Goal: Information Seeking & Learning: Learn about a topic

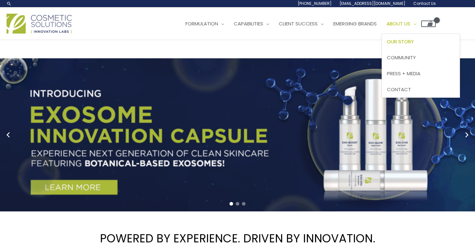
click at [408, 41] on span "Our Story" at bounding box center [400, 41] width 27 height 7
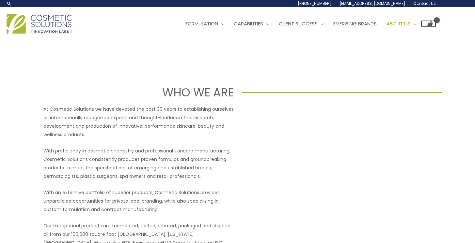
click at [39, 20] on img at bounding box center [39, 24] width 65 height 20
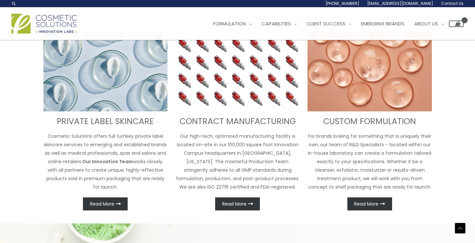
scroll to position [236, 0]
drag, startPoint x: 272, startPoint y: 179, endPoint x: 295, endPoint y: 182, distance: 23.7
click at [295, 182] on p "Our high-tech, optimized manufacturing facility is located on-site in our 100,0…" at bounding box center [237, 161] width 124 height 59
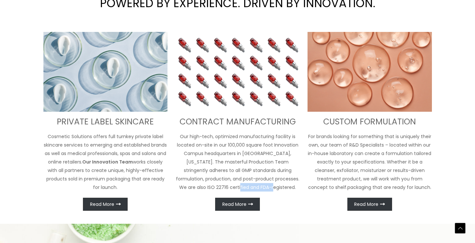
scroll to position [246, 0]
drag, startPoint x: 271, startPoint y: 190, endPoint x: 235, endPoint y: 188, distance: 36.6
click at [235, 188] on p "Our high-tech, optimized manufacturing facility is located on-site in our 100,0…" at bounding box center [237, 161] width 124 height 59
drag, startPoint x: 235, startPoint y: 188, endPoint x: 273, endPoint y: 188, distance: 38.5
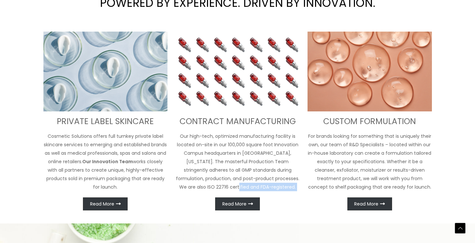
click at [273, 188] on p "Our high-tech, optimized manufacturing facility is located on-site in our 100,0…" at bounding box center [237, 161] width 124 height 59
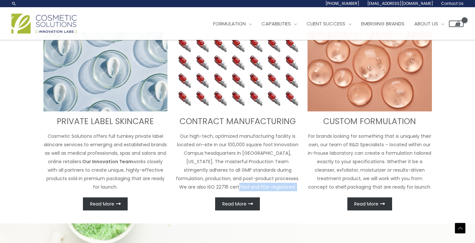
scroll to position [236, 0]
drag, startPoint x: 273, startPoint y: 188, endPoint x: 235, endPoint y: 188, distance: 37.9
click at [235, 188] on p "Our high-tech, optimized manufacturing facility is located on-site in our 100,0…" at bounding box center [237, 161] width 124 height 59
click at [258, 160] on p "Our high-tech, optimized manufacturing facility is located on-site in our 100,0…" at bounding box center [237, 161] width 124 height 59
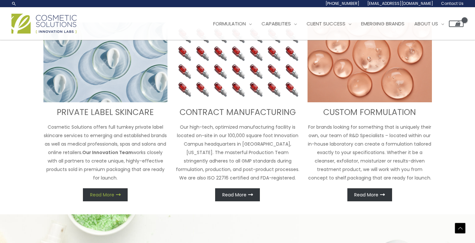
scroll to position [245, 0]
click at [110, 197] on span "Read More" at bounding box center [102, 195] width 24 height 5
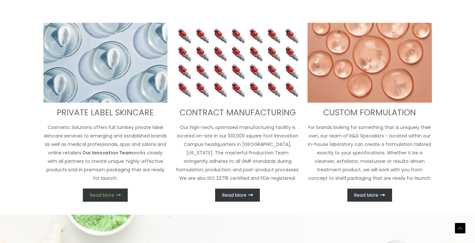
scroll to position [255, 0]
click at [109, 191] on link "Read More" at bounding box center [105, 195] width 45 height 13
click at [180, 172] on p "Our high-tech, optimized manufacturing facility is located on-site in our 100,0…" at bounding box center [237, 152] width 124 height 59
click at [227, 194] on span "Read More" at bounding box center [234, 195] width 24 height 5
click at [208, 129] on p "Our high-tech, optimized manufacturing facility is located on-site in our 100,0…" at bounding box center [237, 152] width 124 height 59
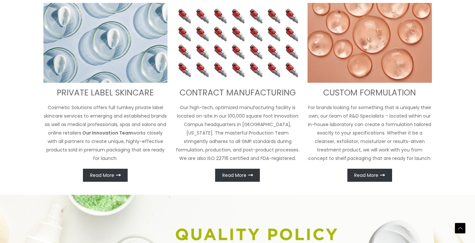
scroll to position [268, 0]
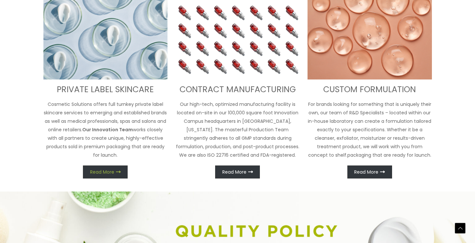
click at [121, 169] on link "Read More" at bounding box center [105, 172] width 45 height 13
click at [182, 117] on p "Our high-tech, optimized manufacturing facility is located on-site in our 100,0…" at bounding box center [237, 129] width 124 height 59
click at [107, 174] on span "Read More" at bounding box center [102, 172] width 24 height 5
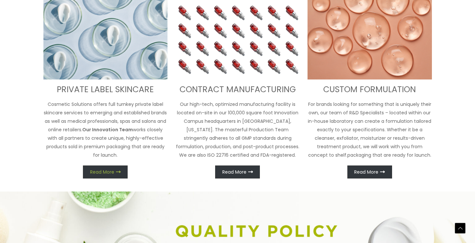
click at [107, 174] on span "Read More" at bounding box center [102, 172] width 24 height 5
click at [234, 167] on link "Read More" at bounding box center [237, 172] width 45 height 13
click at [370, 170] on span "Read More" at bounding box center [366, 172] width 24 height 5
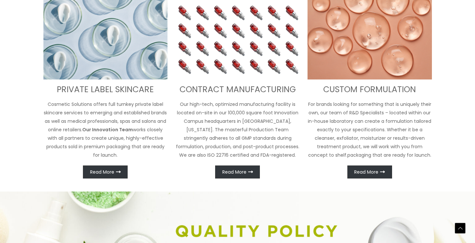
click at [303, 170] on div "PRIVATE LABEL SKINCARE Cosmetic Solutions offers full turnkey private label ski…" at bounding box center [238, 89] width 392 height 179
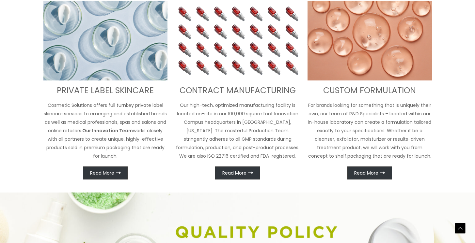
scroll to position [286, 0]
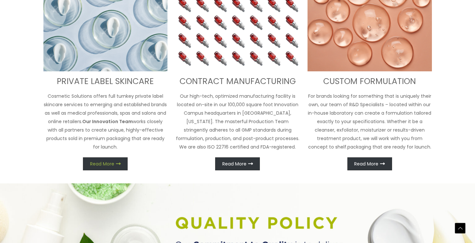
click at [109, 168] on link "Read More" at bounding box center [105, 164] width 45 height 13
click at [96, 70] on img at bounding box center [105, 32] width 124 height 80
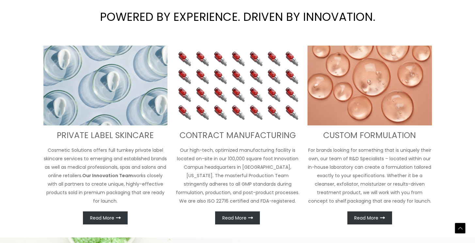
scroll to position [223, 0]
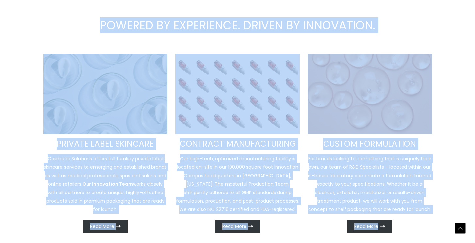
drag, startPoint x: 102, startPoint y: 16, endPoint x: 433, endPoint y: 194, distance: 375.7
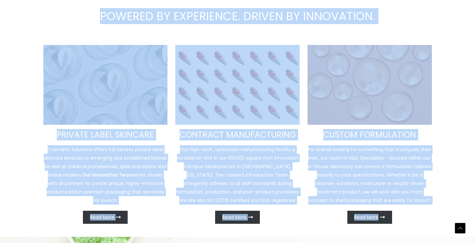
click at [429, 200] on p "For brands looking for something that is uniquely their own, our team of R&D Sp…" at bounding box center [369, 175] width 124 height 59
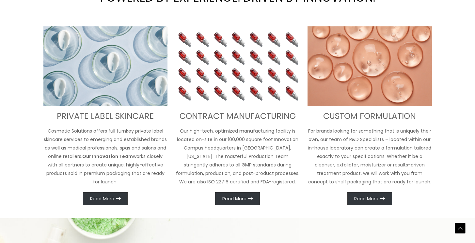
scroll to position [252, 0]
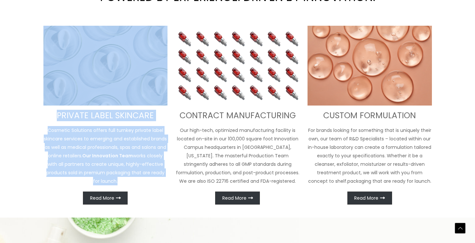
drag, startPoint x: 154, startPoint y: 179, endPoint x: 94, endPoint y: 58, distance: 134.1
click at [94, 58] on div "PRIVATE LABEL SKINCARE Cosmetic Solutions offers full turnkey private label ski…" at bounding box center [105, 115] width 124 height 179
click at [105, 174] on p "Cosmetic Solutions offers full turnkey private label skincare services to emerg…" at bounding box center [105, 155] width 124 height 59
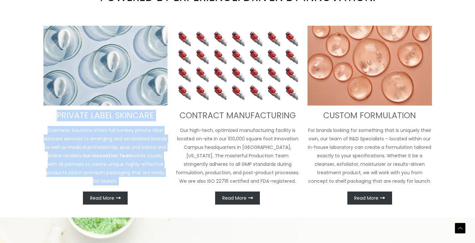
drag, startPoint x: 51, startPoint y: 118, endPoint x: 134, endPoint y: 187, distance: 107.9
click at [134, 187] on div "PRIVATE LABEL SKINCARE Cosmetic Solutions offers full turnkey private label ski…" at bounding box center [105, 115] width 124 height 179
click at [124, 180] on p "Cosmetic Solutions offers full turnkey private label skincare services to emerg…" at bounding box center [105, 155] width 124 height 59
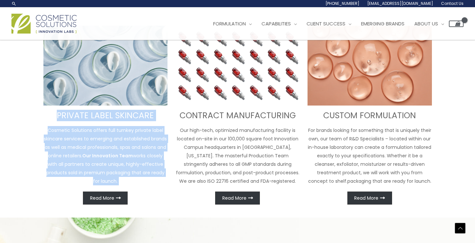
drag, startPoint x: 124, startPoint y: 180, endPoint x: 53, endPoint y: 117, distance: 95.5
click at [53, 117] on div "PRIVATE LABEL SKINCARE Cosmetic Solutions offers full turnkey private label ski…" at bounding box center [105, 115] width 124 height 179
click at [48, 157] on p "Cosmetic Solutions offers full turnkey private label skincare services to emerg…" at bounding box center [105, 155] width 124 height 59
drag, startPoint x: 50, startPoint y: 117, endPoint x: 137, endPoint y: 180, distance: 107.3
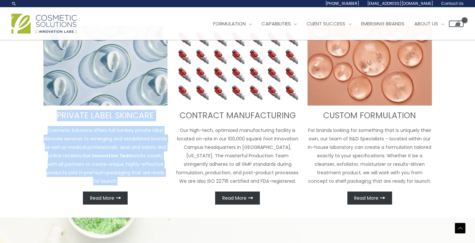
click at [137, 180] on div "PRIVATE LABEL SKINCARE Cosmetic Solutions offers full turnkey private label ski…" at bounding box center [105, 115] width 124 height 179
click at [137, 180] on p "Cosmetic Solutions offers full turnkey private label skincare services to emerg…" at bounding box center [105, 155] width 124 height 59
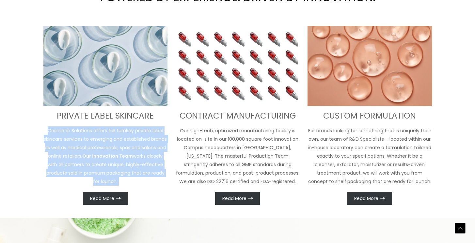
scroll to position [252, 0]
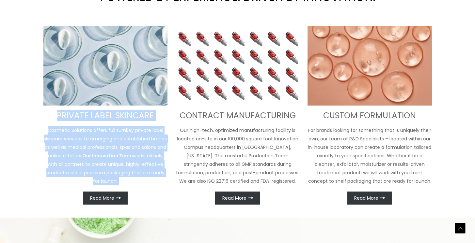
drag, startPoint x: 137, startPoint y: 180, endPoint x: 46, endPoint y: 118, distance: 109.9
click at [46, 118] on div "PRIVATE LABEL SKINCARE Cosmetic Solutions offers full turnkey private label ski…" at bounding box center [105, 115] width 124 height 179
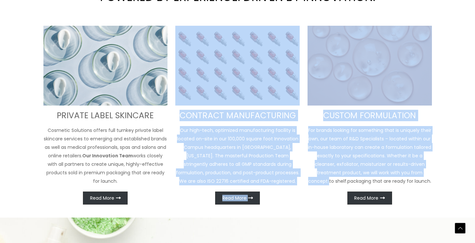
drag, startPoint x: 174, startPoint y: 112, endPoint x: 310, endPoint y: 177, distance: 150.4
click at [311, 177] on div "PRIVATE LABEL SKINCARE Cosmetic Solutions offers full turnkey private label ski…" at bounding box center [238, 115] width 392 height 179
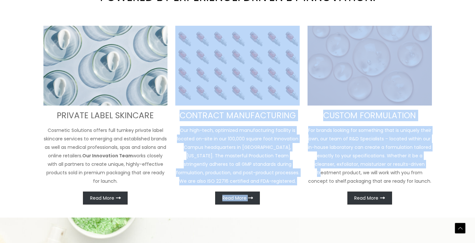
click at [293, 177] on p "Our high-tech, optimized manufacturing facility is located on-site in our 100,0…" at bounding box center [237, 155] width 124 height 59
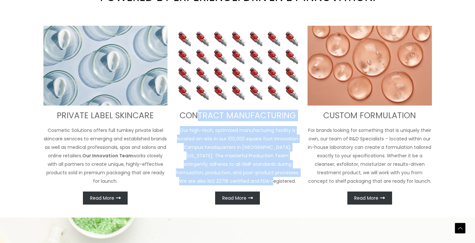
drag, startPoint x: 280, startPoint y: 185, endPoint x: 201, endPoint y: 122, distance: 101.0
click at [200, 122] on div "CONTRACT MANUFACTURING Our high-tech, optimized manufacturing facility is locat…" at bounding box center [237, 115] width 124 height 179
click at [211, 168] on p "Our high-tech, optimized manufacturing facility is located on-site in our 100,0…" at bounding box center [237, 155] width 124 height 59
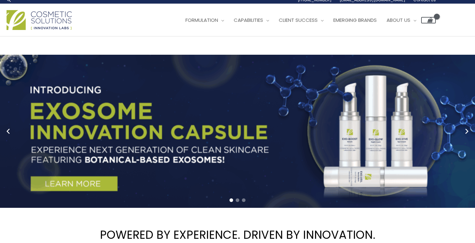
scroll to position [0, 0]
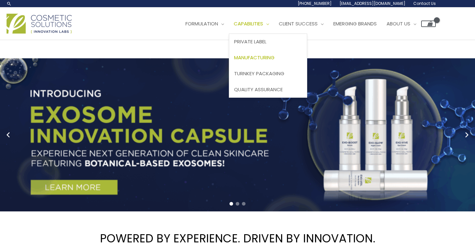
click at [255, 56] on span "Manufacturing" at bounding box center [254, 57] width 40 height 7
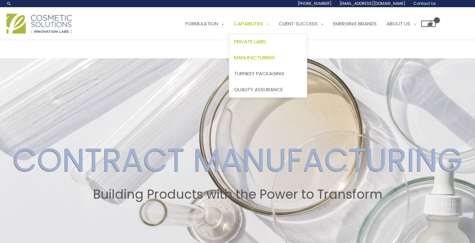
click at [251, 44] on span "Private Label" at bounding box center [250, 41] width 32 height 7
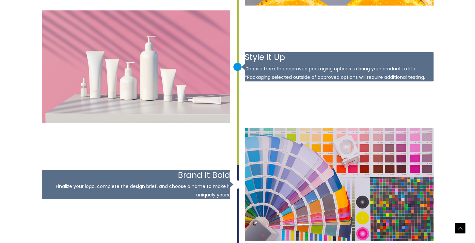
scroll to position [946, 0]
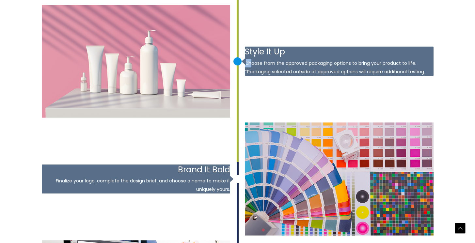
drag, startPoint x: 246, startPoint y: 62, endPoint x: 252, endPoint y: 65, distance: 6.9
click at [252, 65] on p "Choose from the approved packaging options to bring your product to life. *Pack…" at bounding box center [339, 67] width 189 height 17
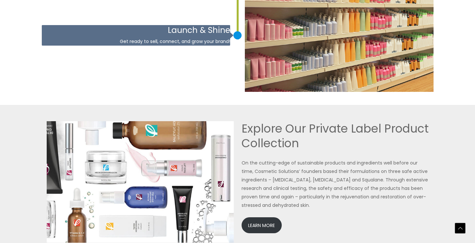
scroll to position [1327, 0]
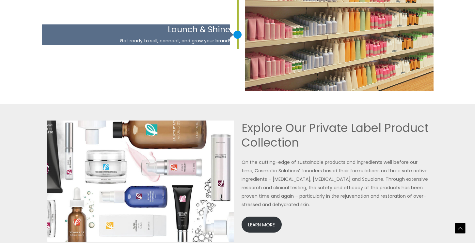
click at [220, 63] on article "[DATE] Launch & Shine Get ready to sell, connect, and grow your brand!" at bounding box center [238, 34] width 392 height 113
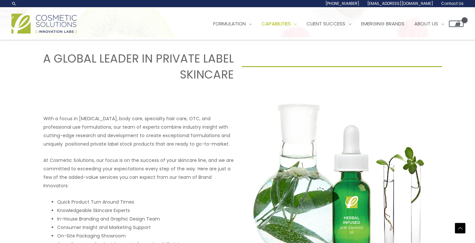
scroll to position [0, 0]
